Goal: Complete application form

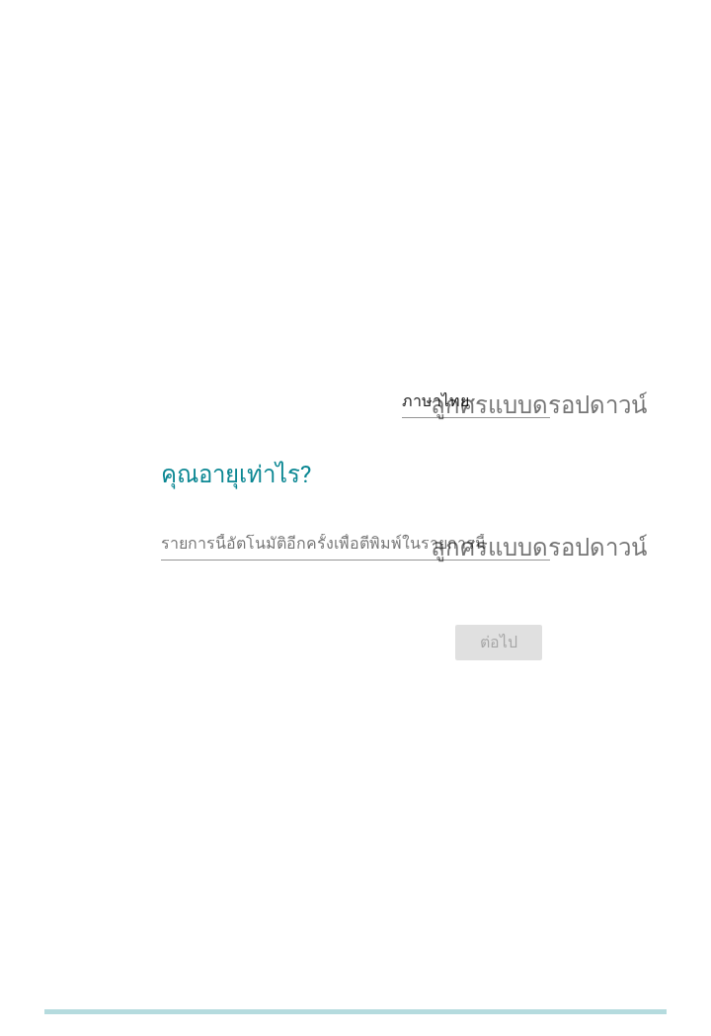
click at [516, 413] on font "ลูกศรแบบดรอปดาวน์" at bounding box center [539, 401] width 216 height 24
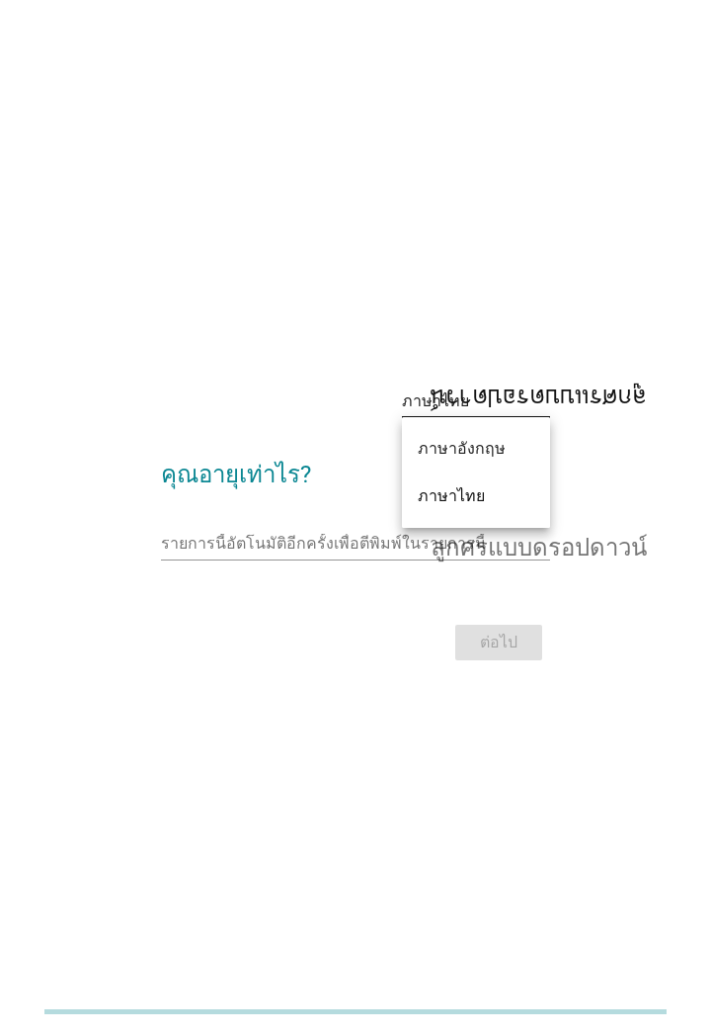
click at [468, 504] on font "ภาษาไทย" at bounding box center [451, 495] width 67 height 19
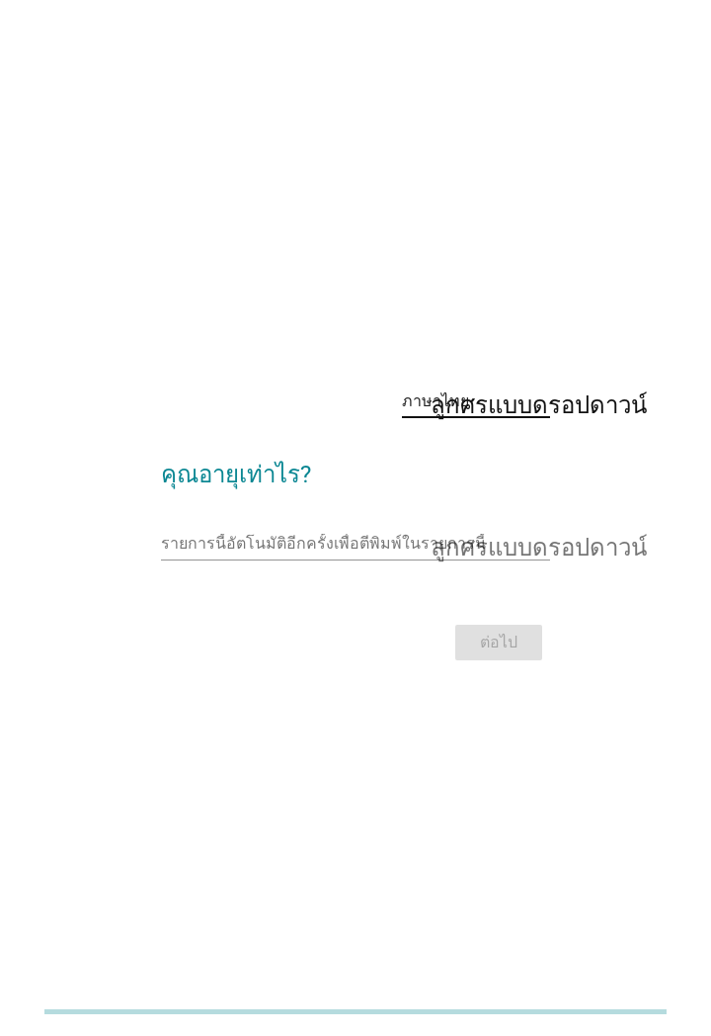
click at [536, 555] on font "ลูกศรแบบดรอปดาวน์" at bounding box center [539, 544] width 216 height 24
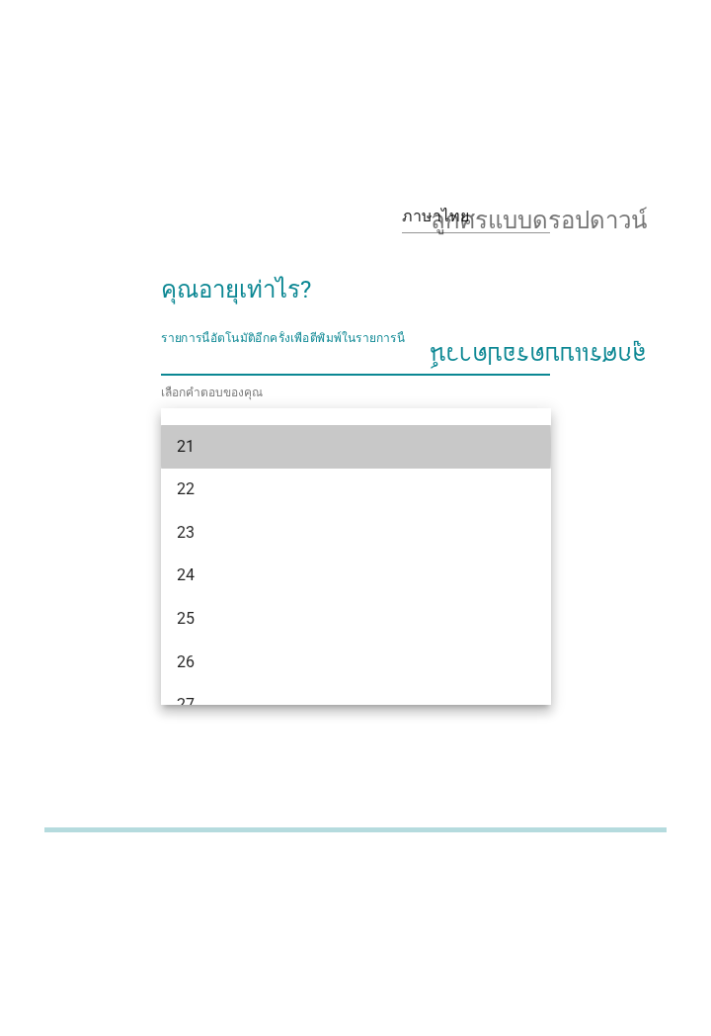
scroll to position [120, 0]
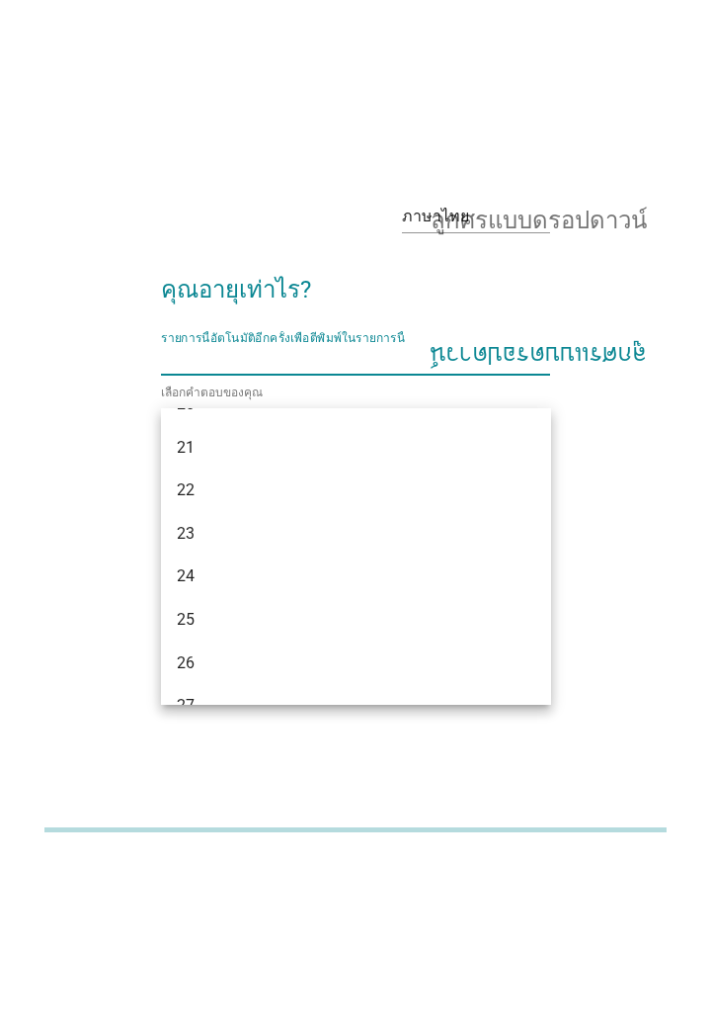
click at [512, 628] on div "21" at bounding box center [356, 629] width 390 height 43
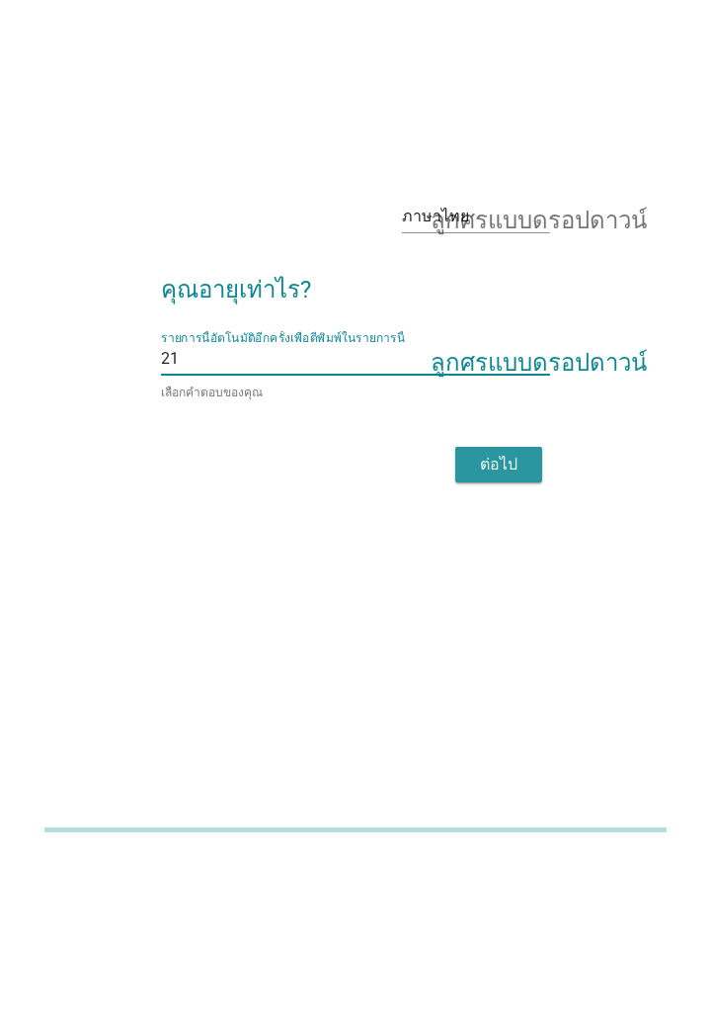
click at [511, 658] on font "ต่อไป" at bounding box center [499, 646] width 38 height 24
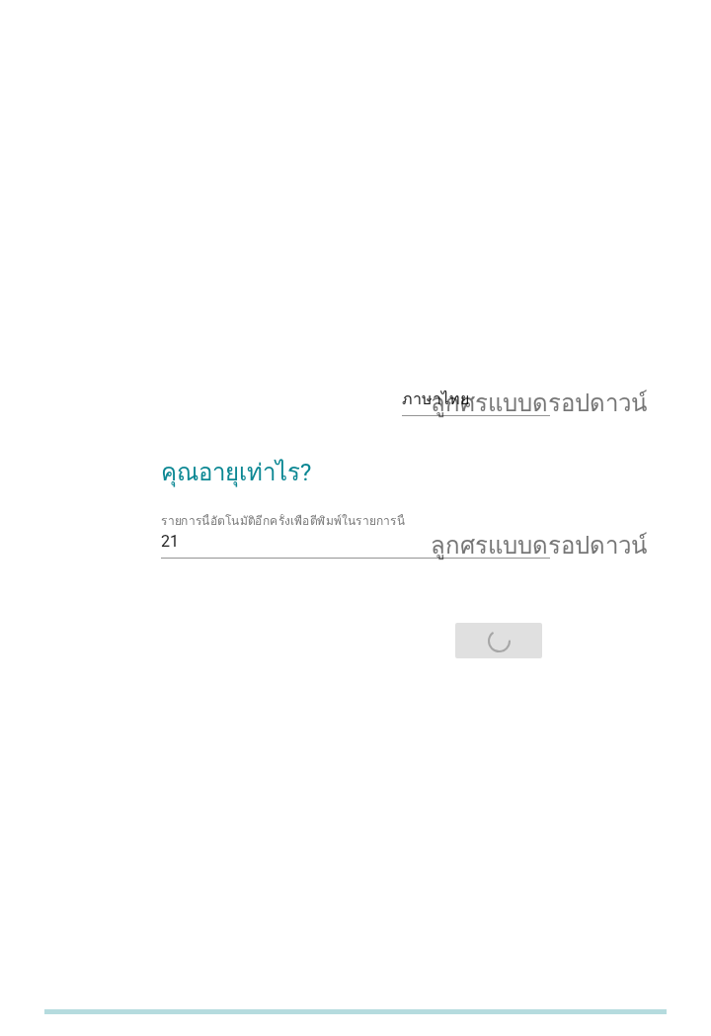
scroll to position [0, 0]
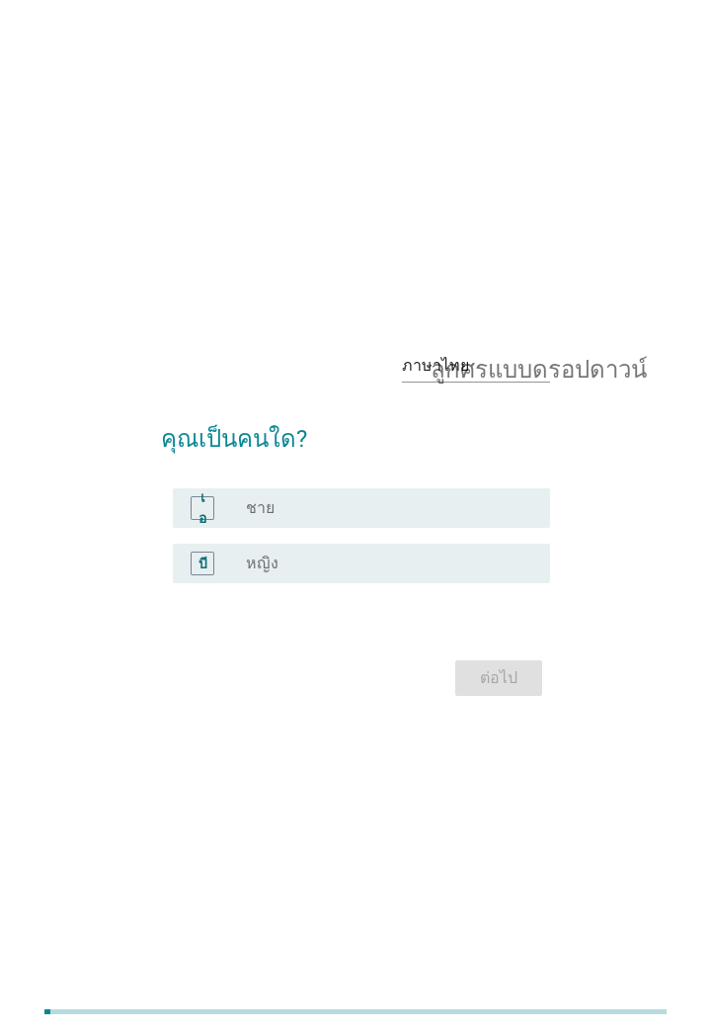
click at [348, 573] on div "ปุ่มวิทยุ[PERSON_NAME]เลือก หญิง" at bounding box center [382, 563] width 273 height 20
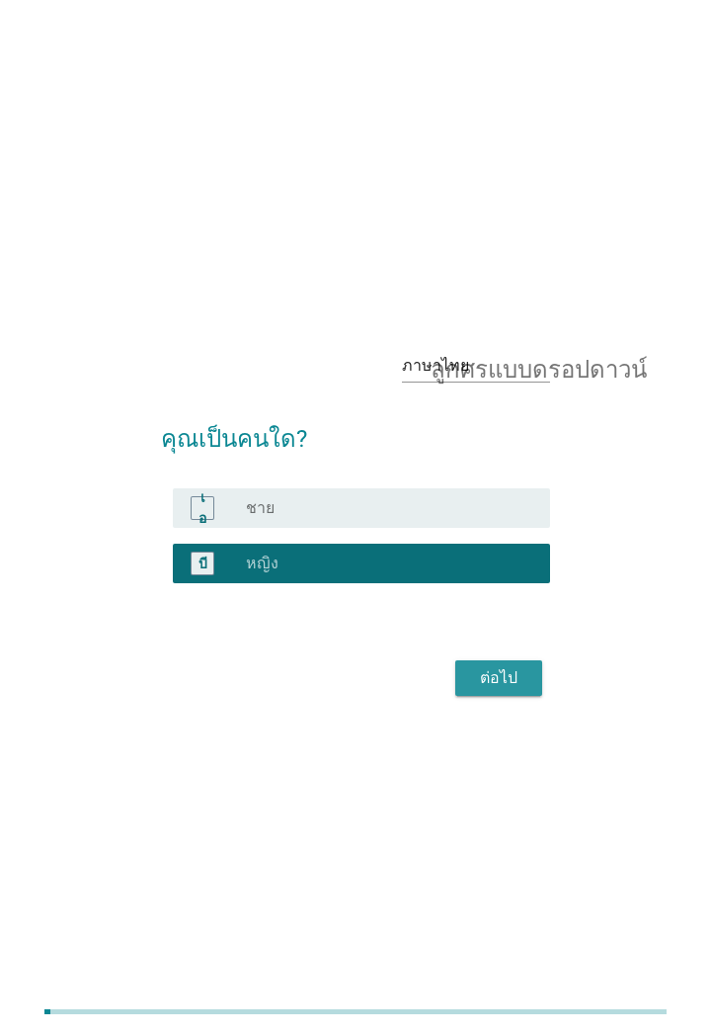
click at [519, 690] on div "ต่อไป" at bounding box center [498, 678] width 55 height 24
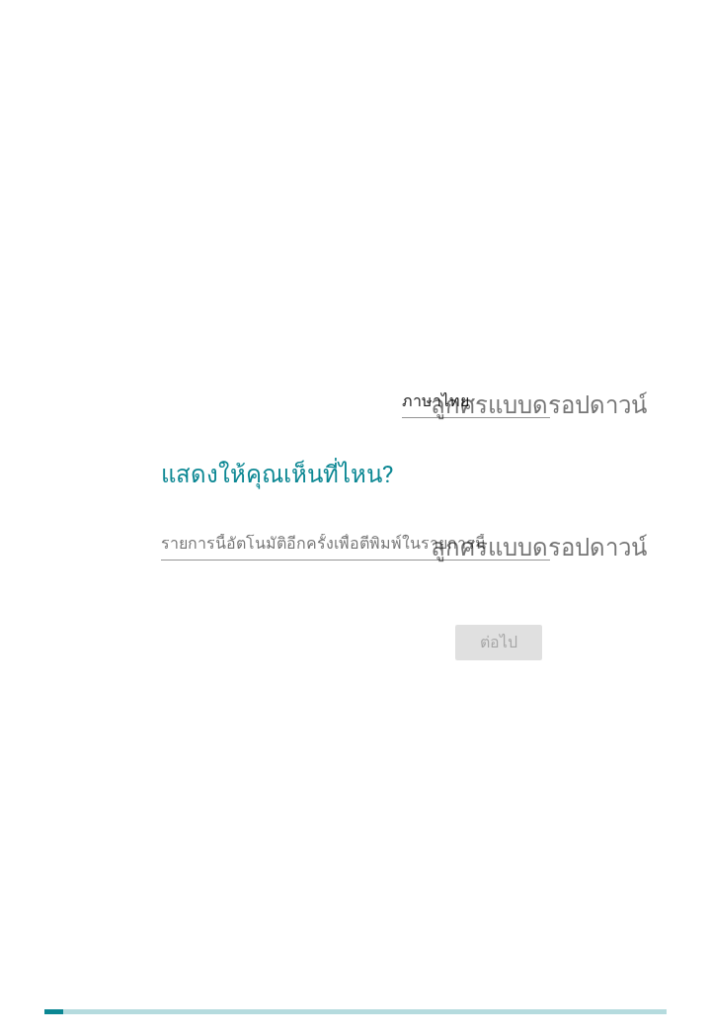
click at [544, 413] on font "ลูกศรแบบดรอปดาวน์" at bounding box center [539, 401] width 216 height 24
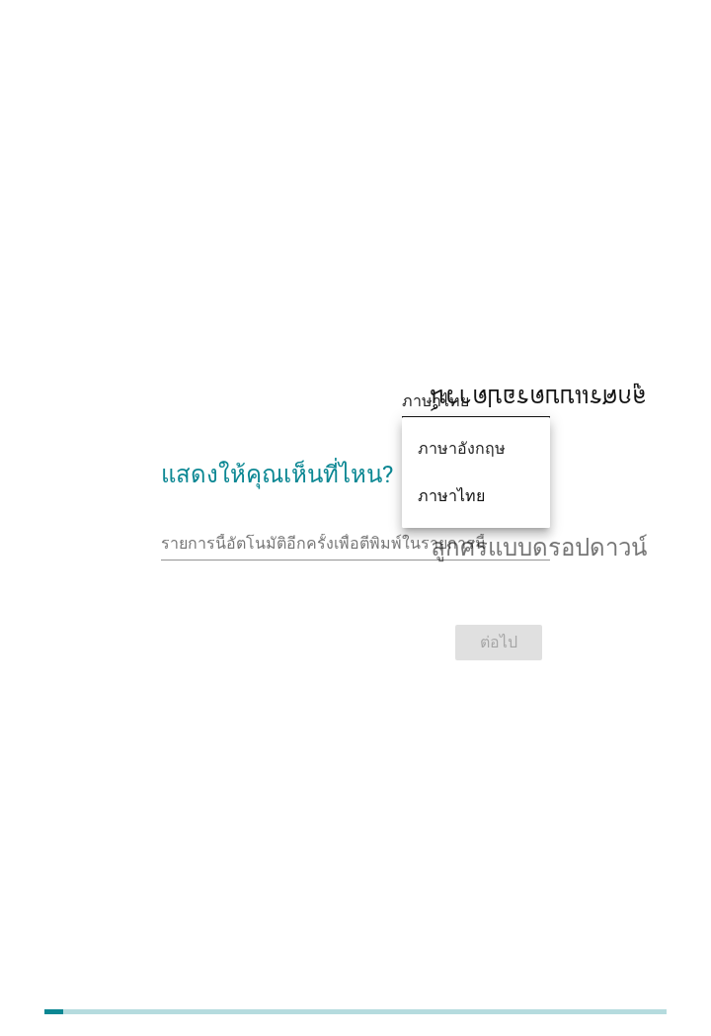
click at [490, 497] on div "ภาษาไทย" at bounding box center [476, 496] width 117 height 24
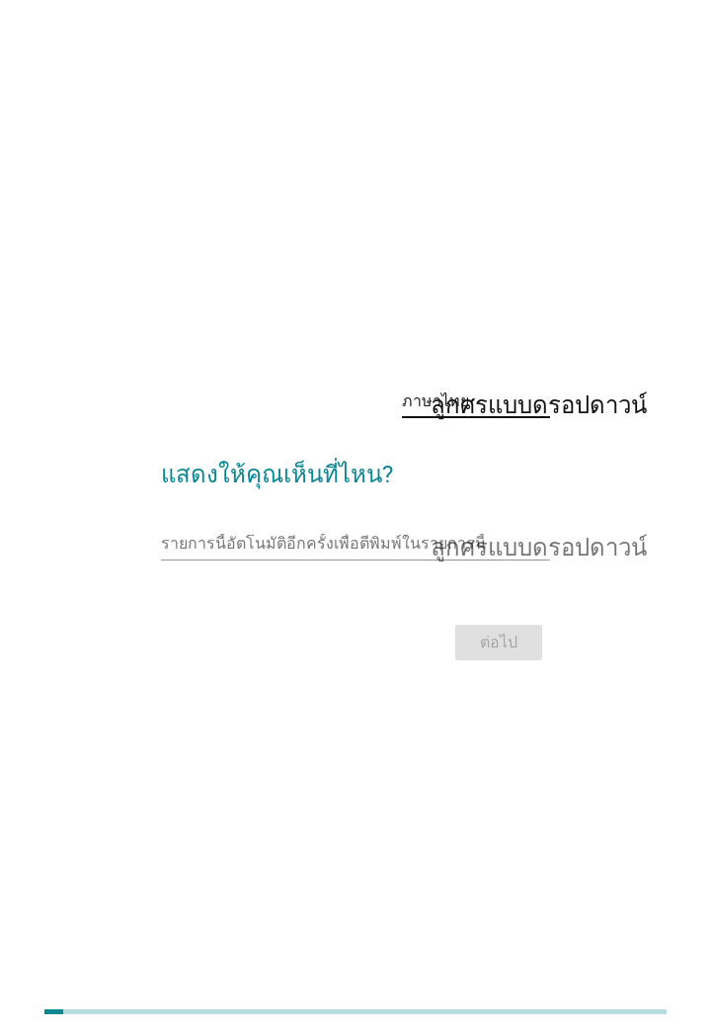
click at [574, 555] on font "ลูกศรแบบดรอปดาวน์" at bounding box center [539, 544] width 216 height 24
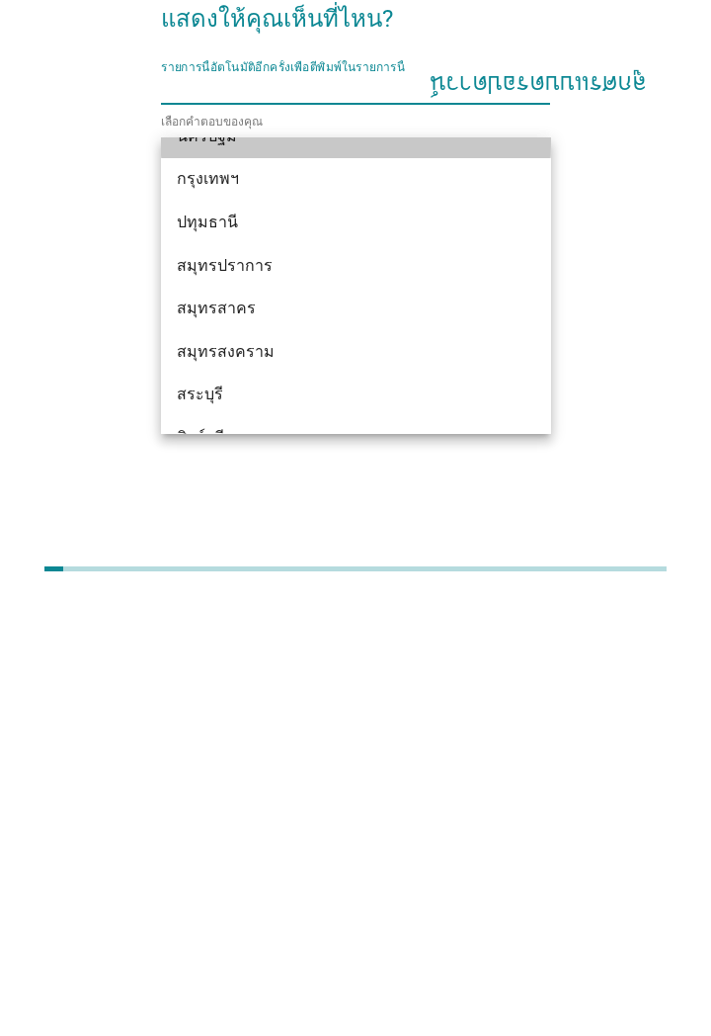
scroll to position [1843, 0]
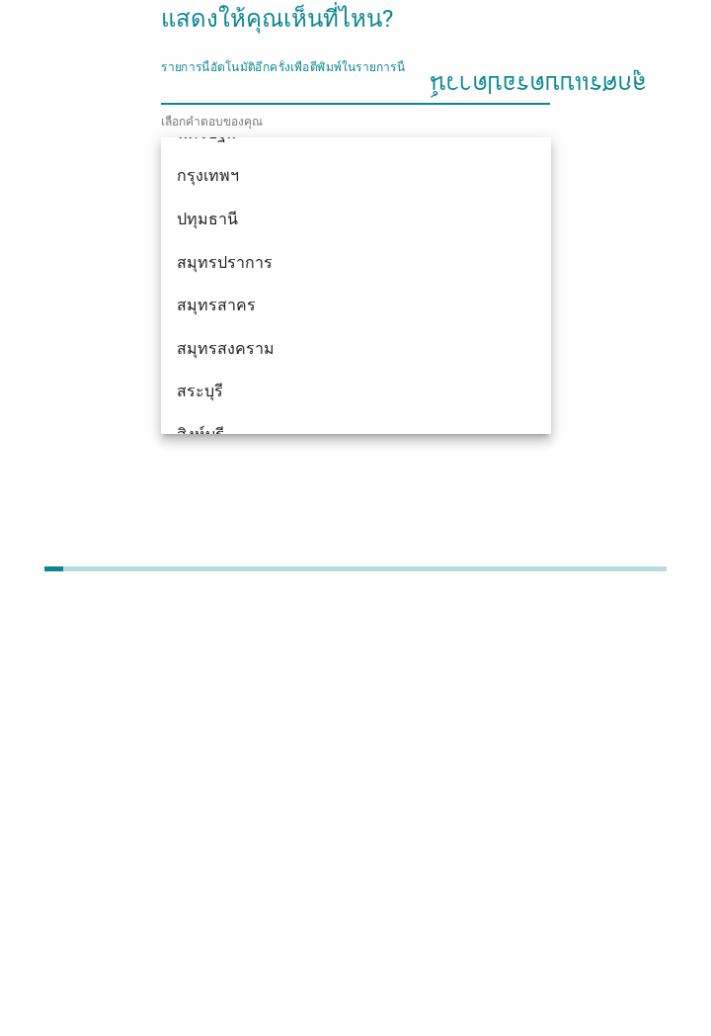
click at [200, 704] on font "สมุทรปราการ" at bounding box center [225, 705] width 96 height 19
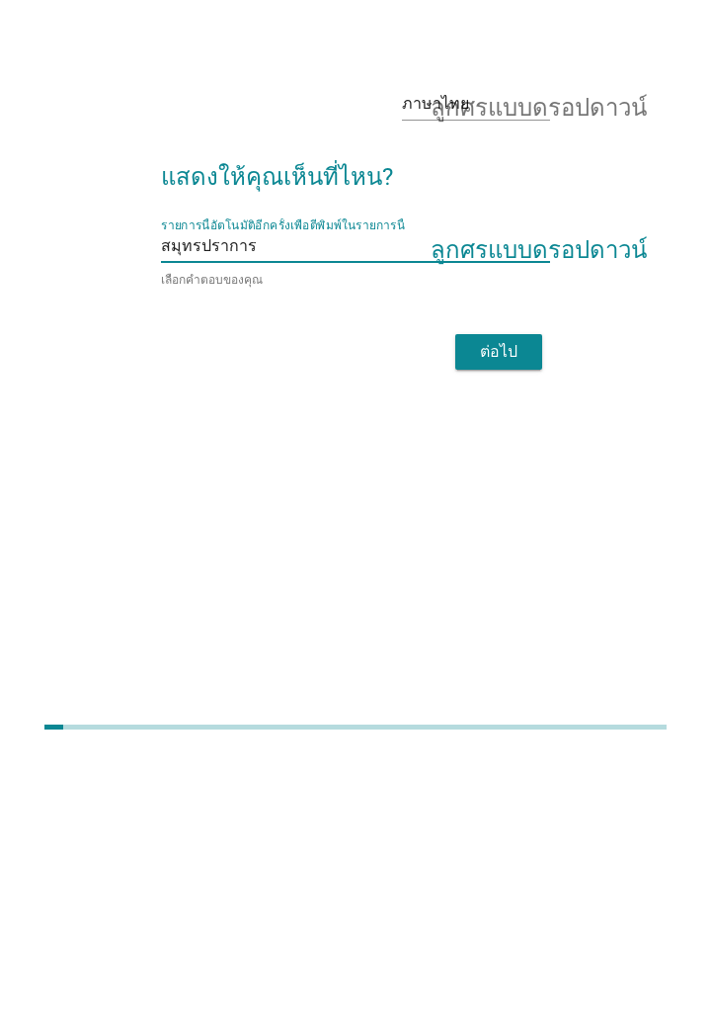
click at [516, 648] on font "ต่อไป" at bounding box center [499, 636] width 38 height 24
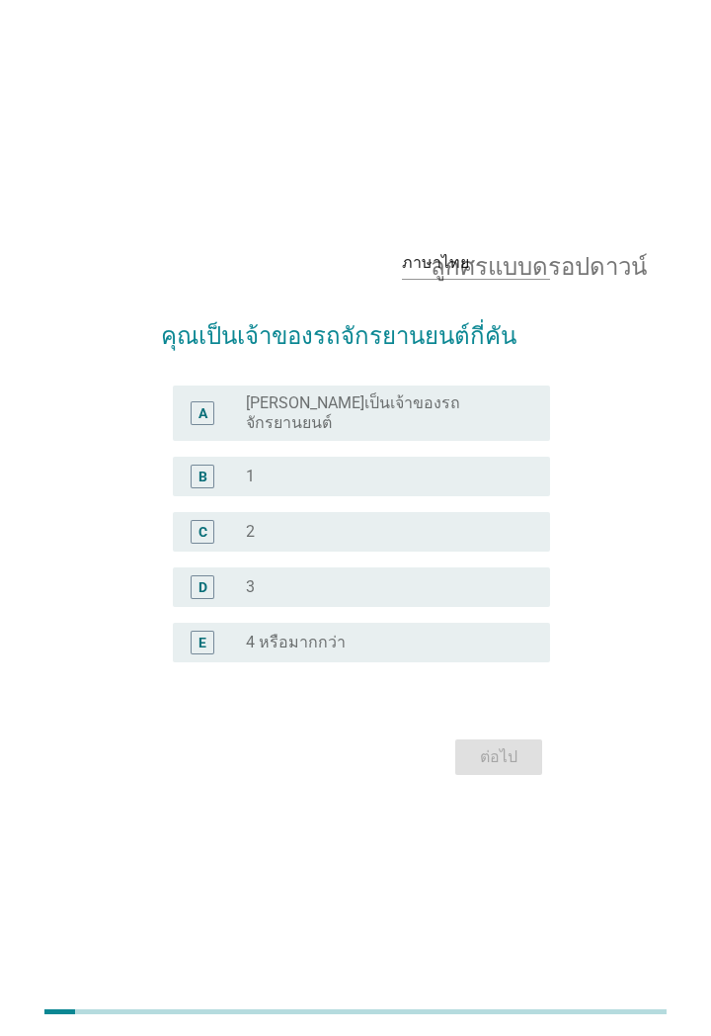
scroll to position [0, 0]
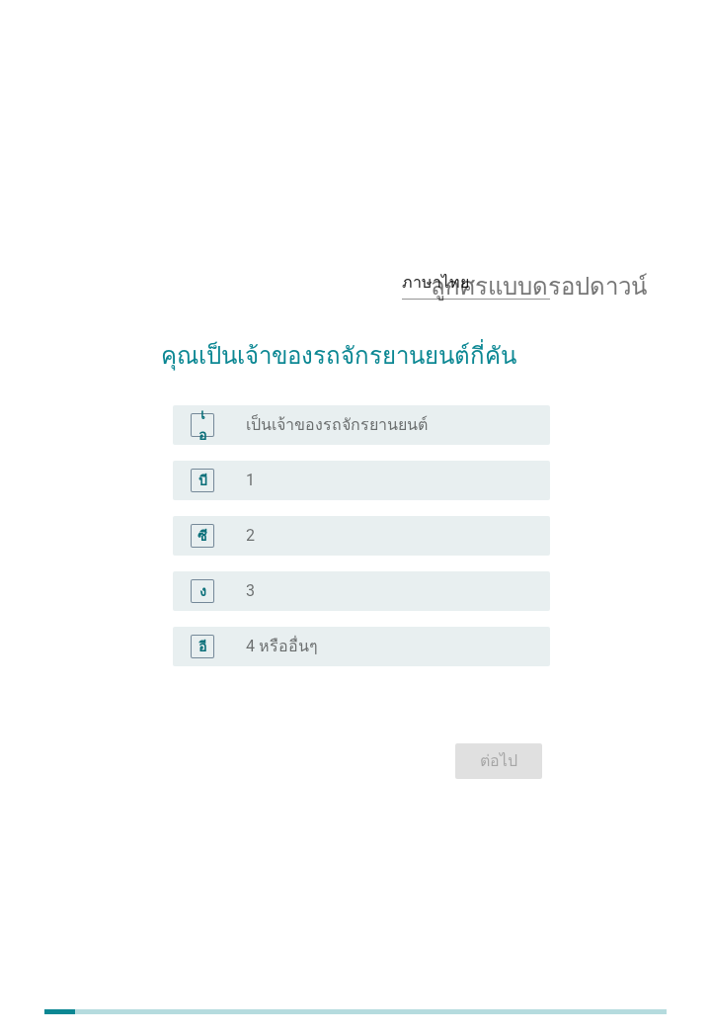
click at [219, 547] on div "ซี" at bounding box center [217, 536] width 57 height 24
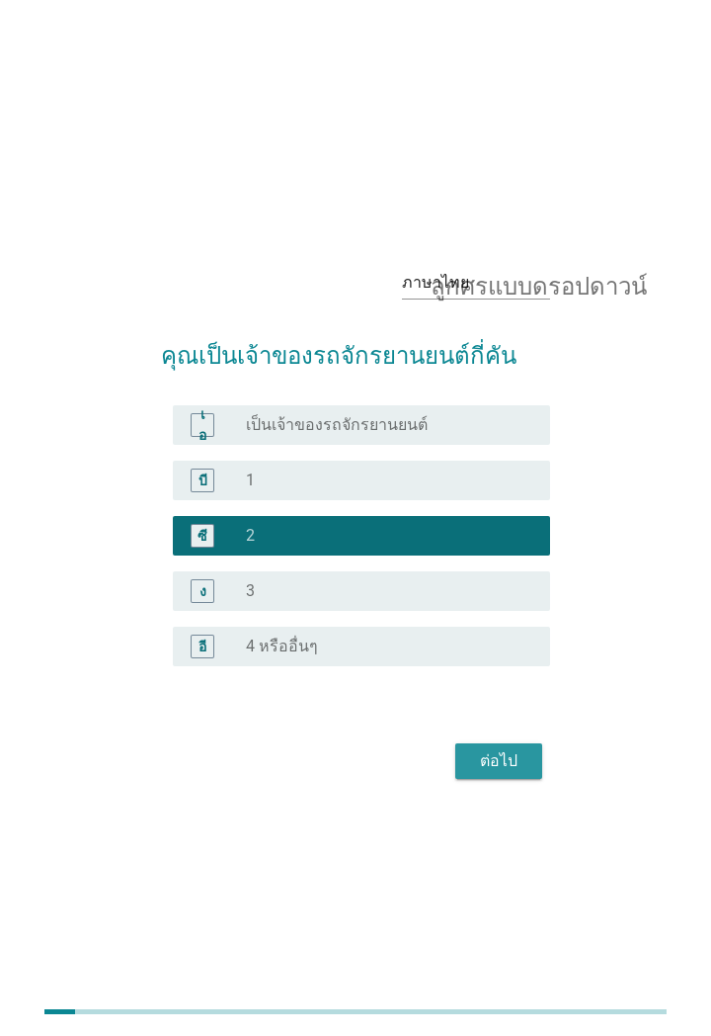
click at [522, 773] on div "ต่อไป" at bounding box center [498, 761] width 55 height 24
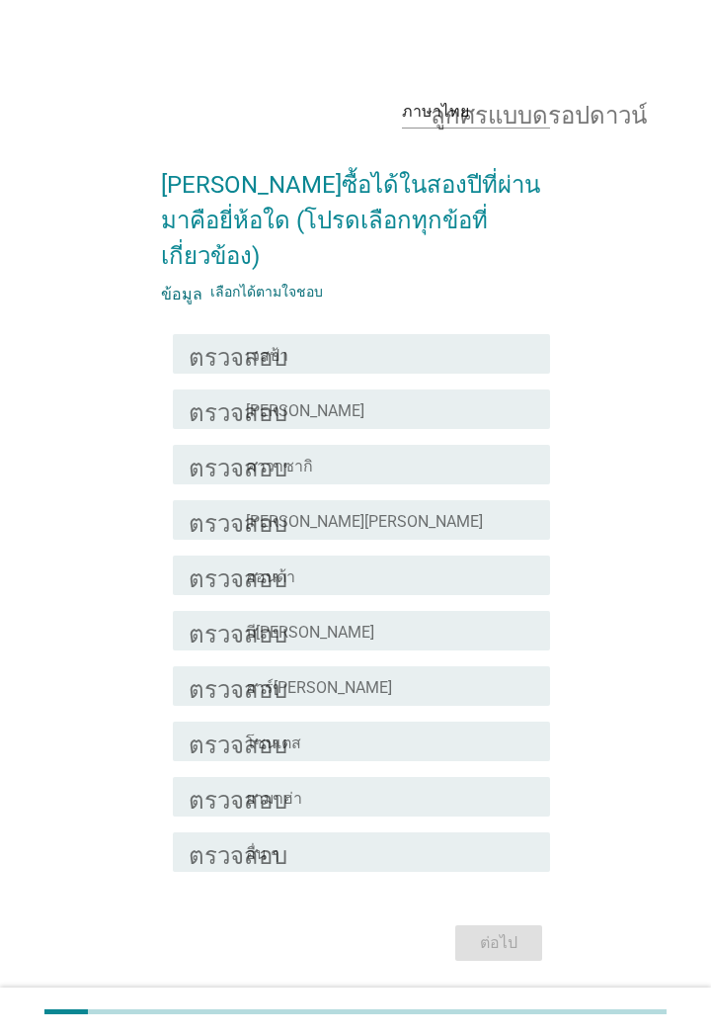
click at [222, 585] on font "ตรวจสอบ" at bounding box center [238, 575] width 99 height 24
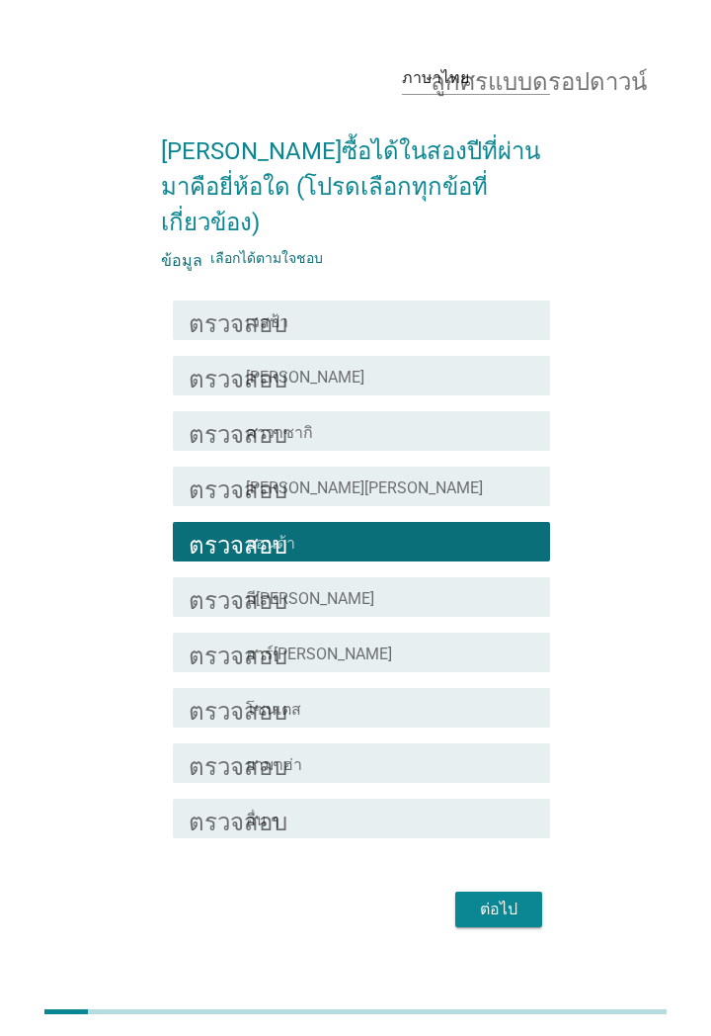
scroll to position [48, 0]
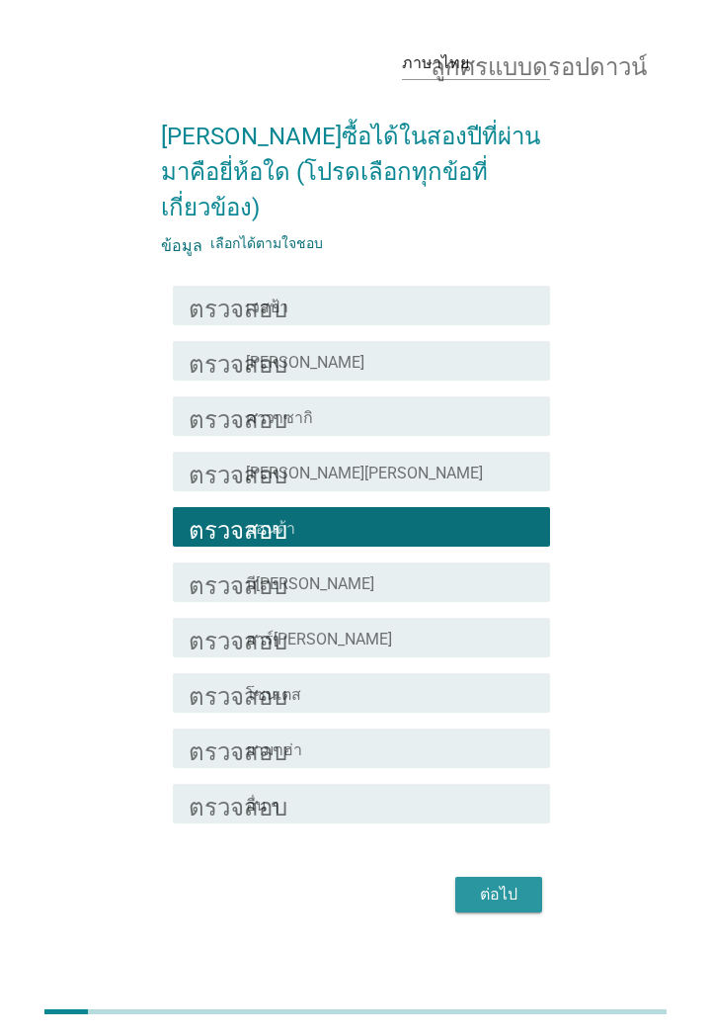
click at [501, 912] on button "ต่อไป" at bounding box center [499, 894] width 87 height 36
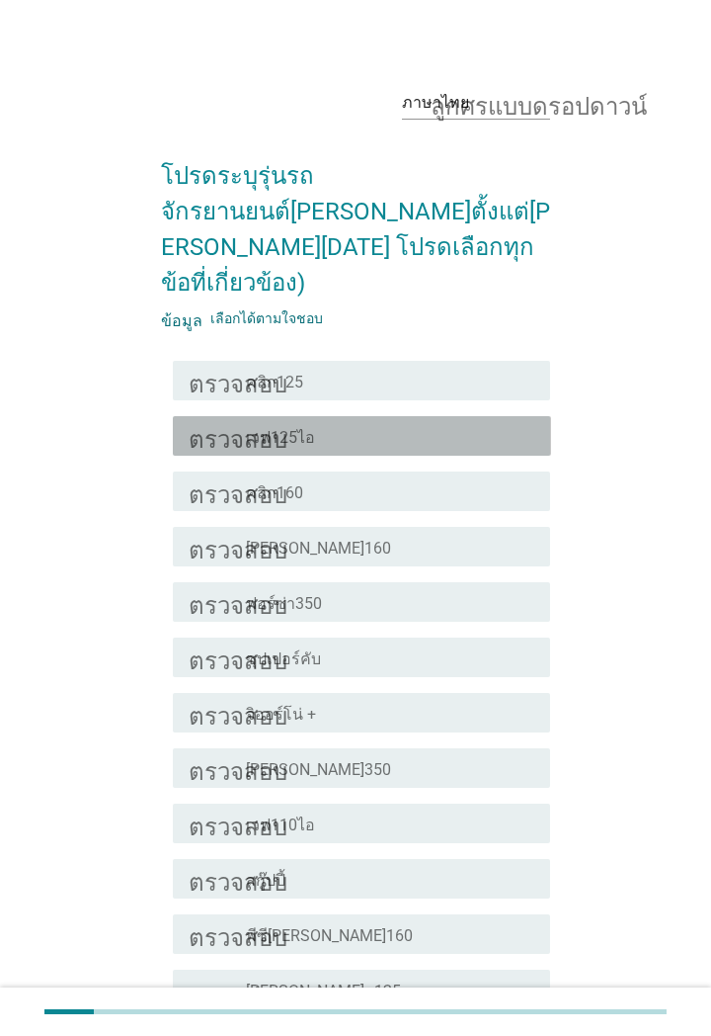
scroll to position [0, 0]
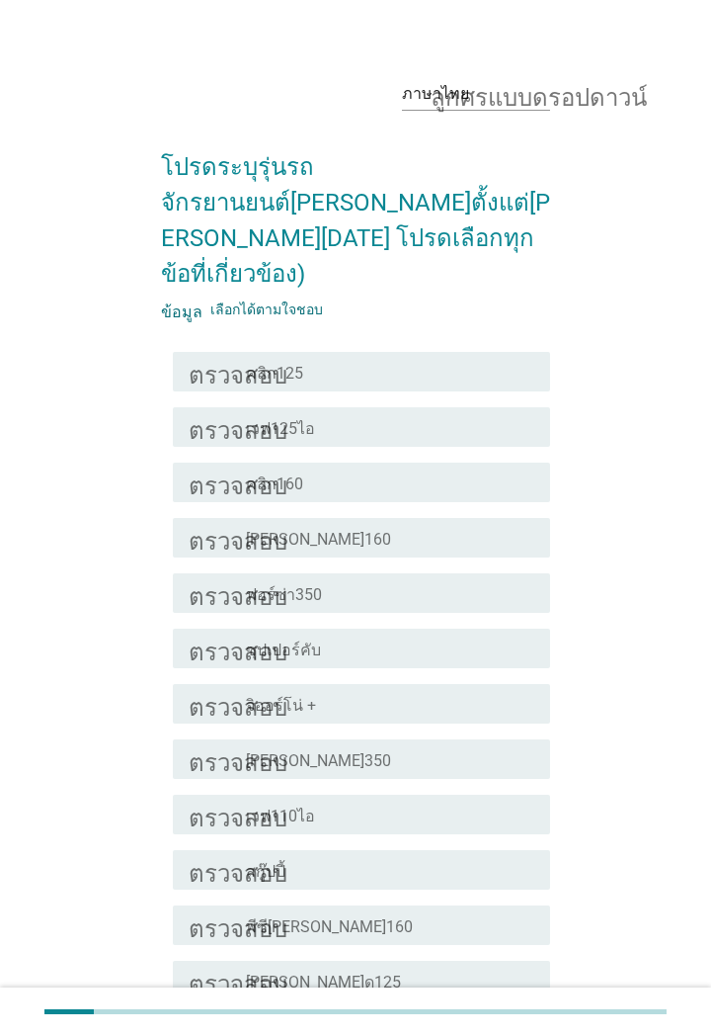
click at [441, 415] on div "โครงร่างกล่องกาเครื่องหมายว่าง เวฟ125ไอ" at bounding box center [390, 427] width 289 height 24
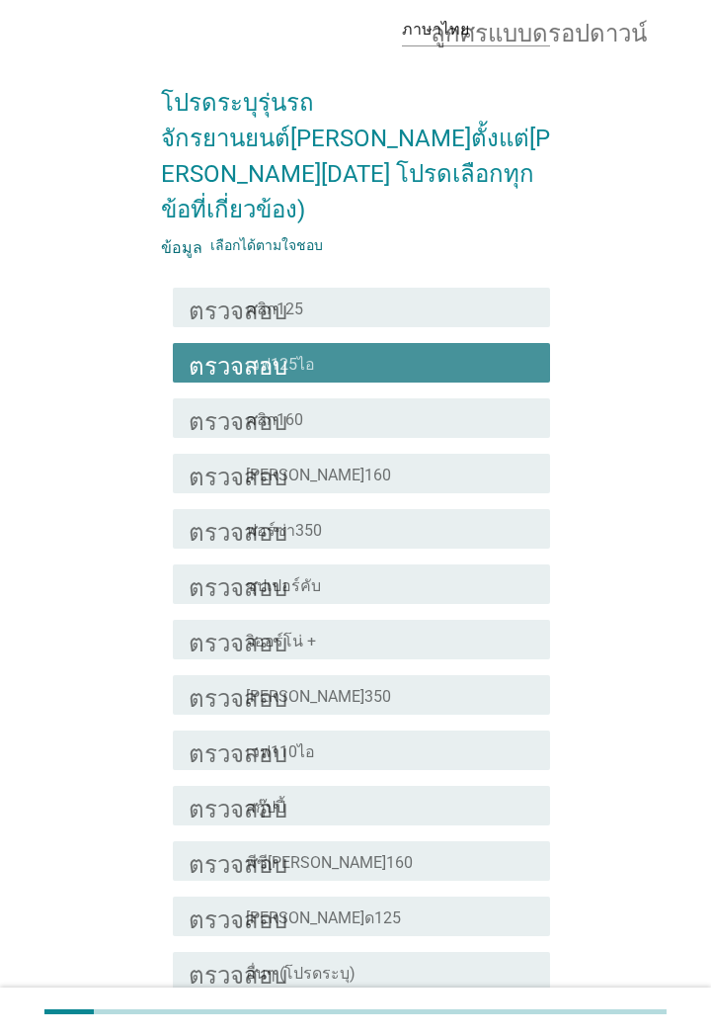
scroll to position [161, 0]
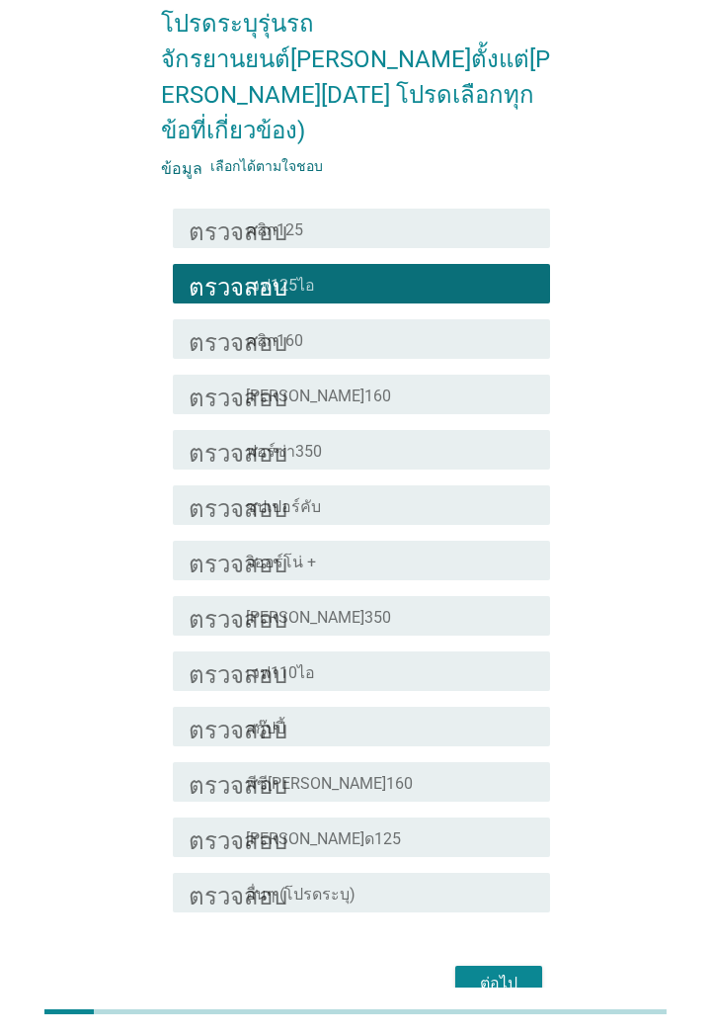
click at [367, 548] on div "โครงร่างกล่องกาเครื่องหมายว่าง จิออร์โน่ +" at bounding box center [390, 560] width 289 height 24
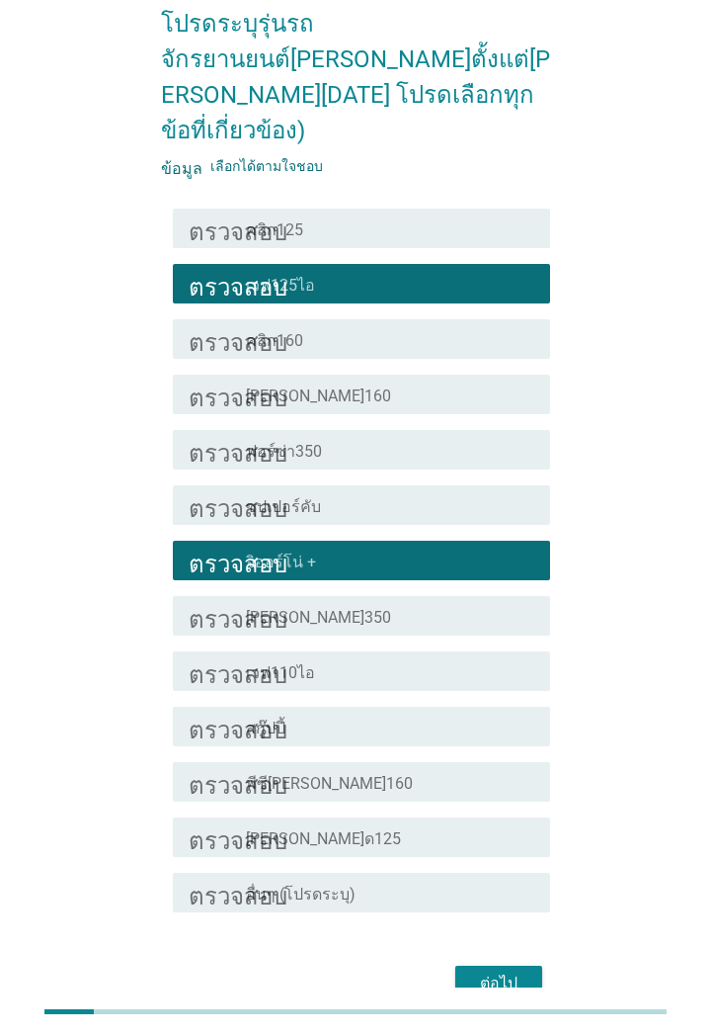
click at [498, 973] on font "ต่อไป" at bounding box center [499, 982] width 38 height 19
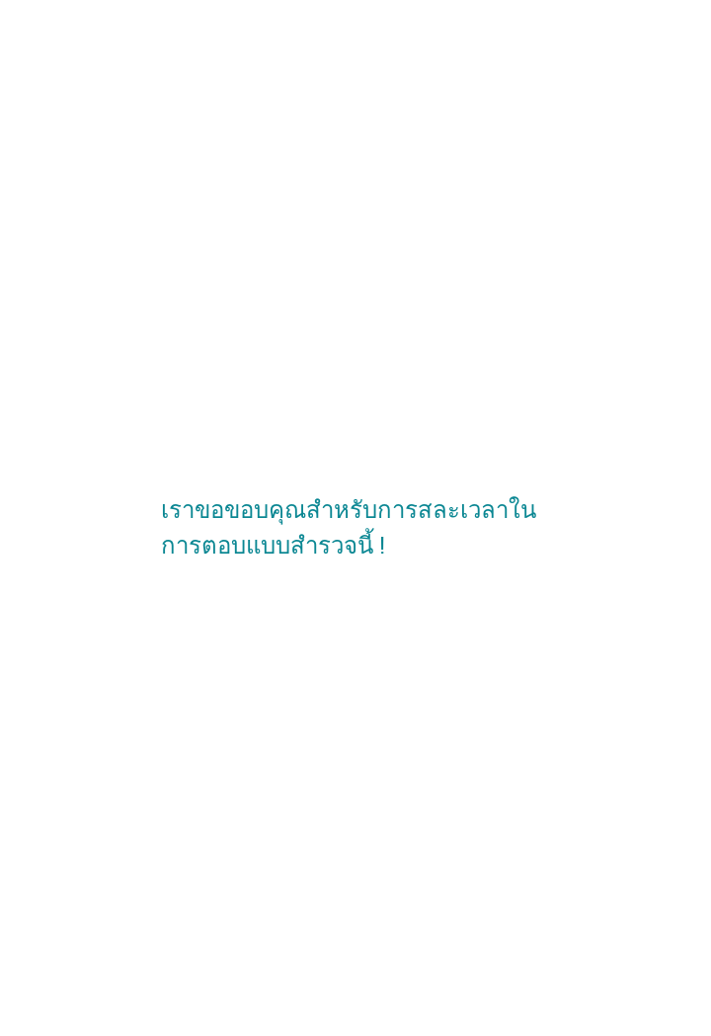
scroll to position [0, 0]
